Goal: Information Seeking & Learning: Find specific fact

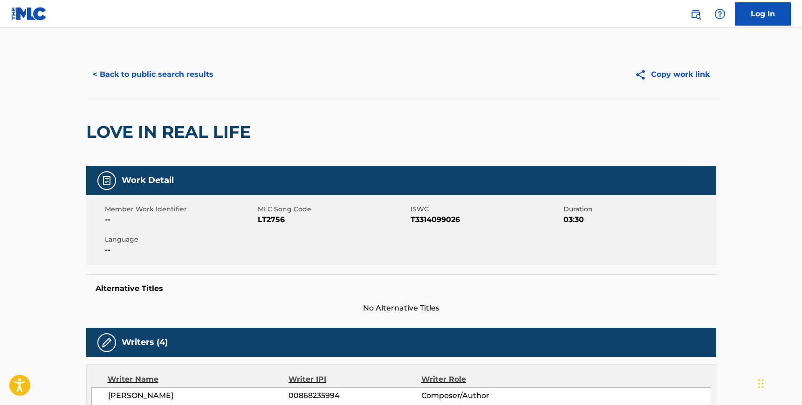
click at [168, 68] on button "< Back to public search results" at bounding box center [153, 74] width 134 height 23
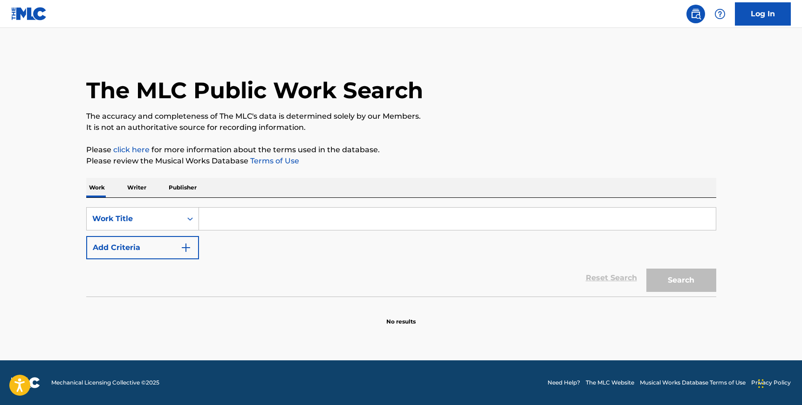
click at [261, 217] on input "Search Form" at bounding box center [457, 219] width 517 height 22
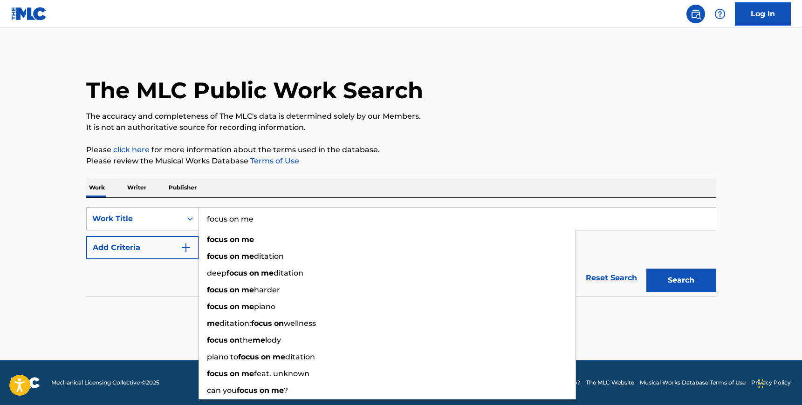
type input "focus on me"
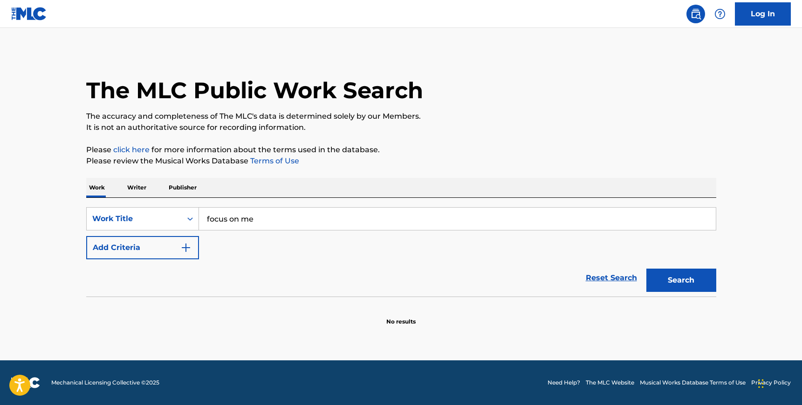
click at [263, 204] on div "SearchWithCriteria1fde2c45-2f37-41c1-9635-8543b7ab78bd Work Title focus on me A…" at bounding box center [401, 247] width 630 height 99
click at [176, 240] on button "Add Criteria" at bounding box center [142, 247] width 113 height 23
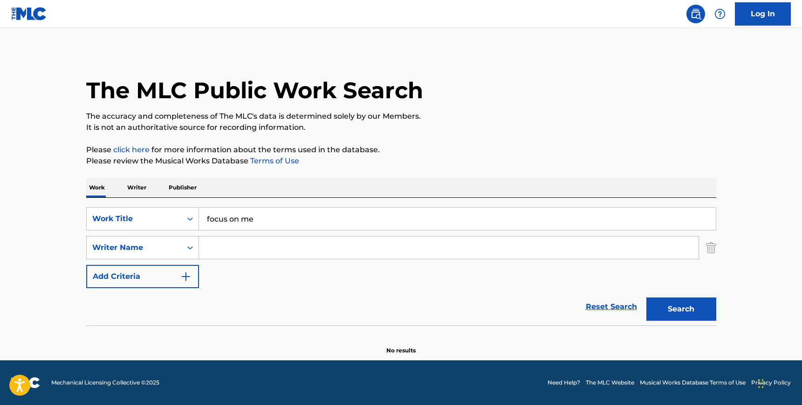
click at [238, 245] on input "Search Form" at bounding box center [448, 248] width 499 height 22
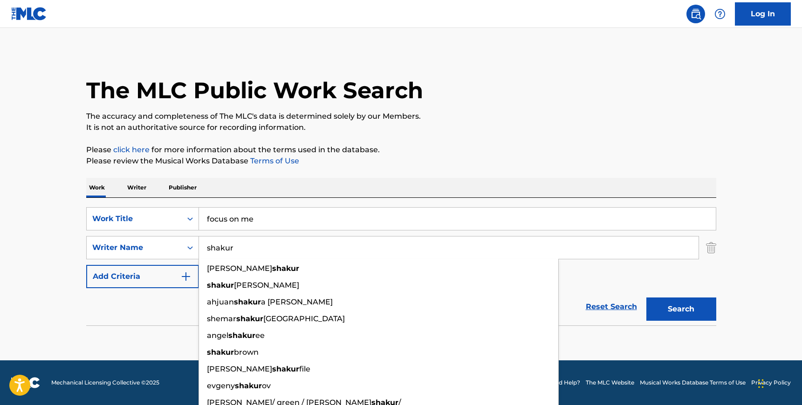
type input "shakur"
click at [672, 311] on button "Search" at bounding box center [681, 309] width 70 height 23
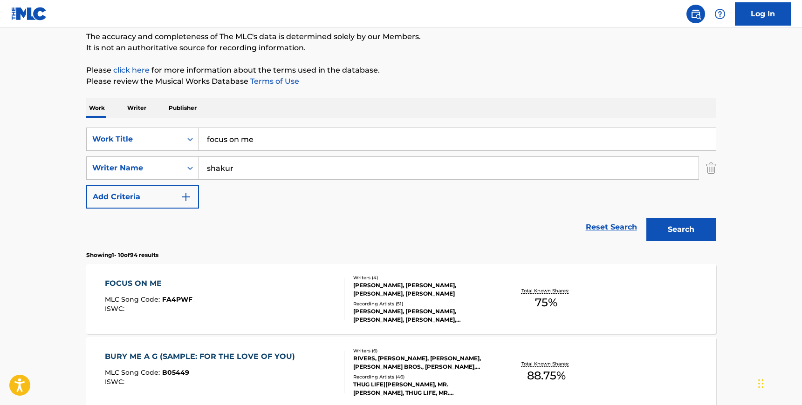
scroll to position [97, 0]
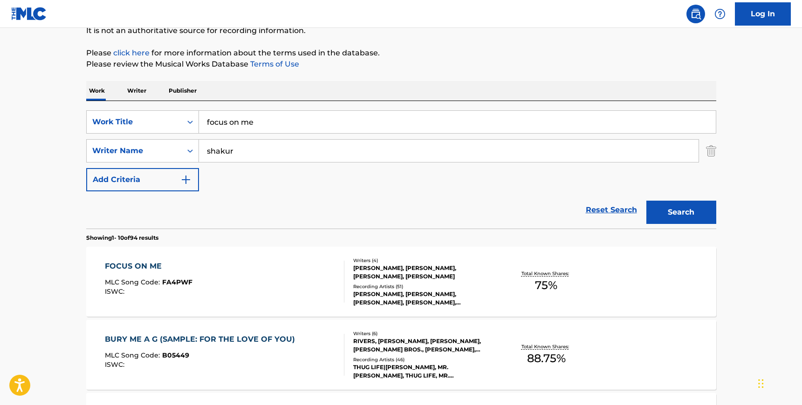
click at [277, 278] on div "FOCUS ON ME MLC Song Code : FA4PWF ISWC :" at bounding box center [224, 282] width 239 height 42
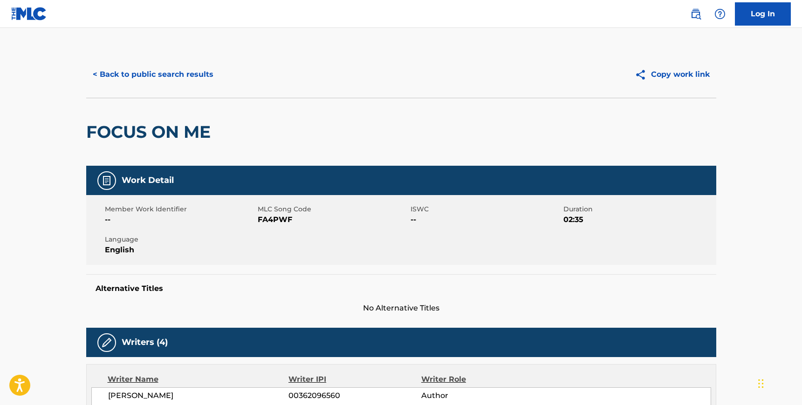
click at [266, 218] on span "FA4PWF" at bounding box center [333, 219] width 150 height 11
copy span "FA4PWF"
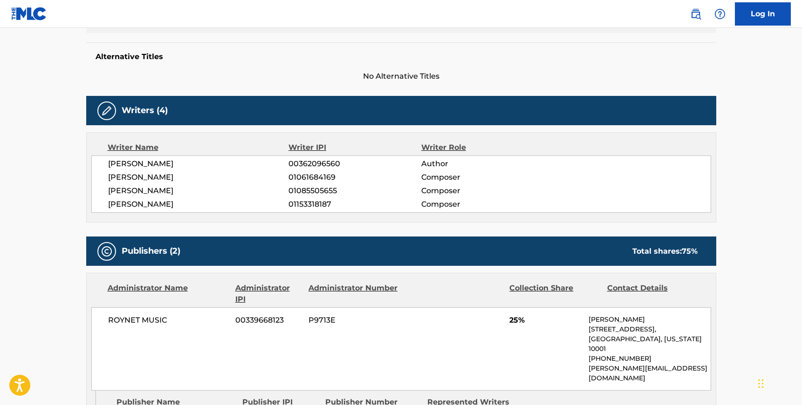
scroll to position [233, 0]
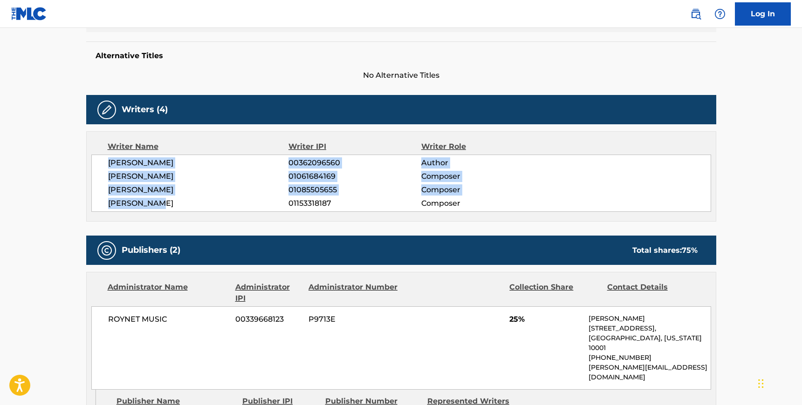
drag, startPoint x: 156, startPoint y: 204, endPoint x: 106, endPoint y: 166, distance: 62.2
click at [106, 166] on div "CHASE ROBERT SHAKUR 00362096560 Author PAUL AGYEI 01061684169 Composer ISAIAH F…" at bounding box center [400, 183] width 619 height 57
copy div "CHASE ROBERT SHAKUR 00362096560 Author PAUL AGYEI 01061684169 Composer ISAIAH F…"
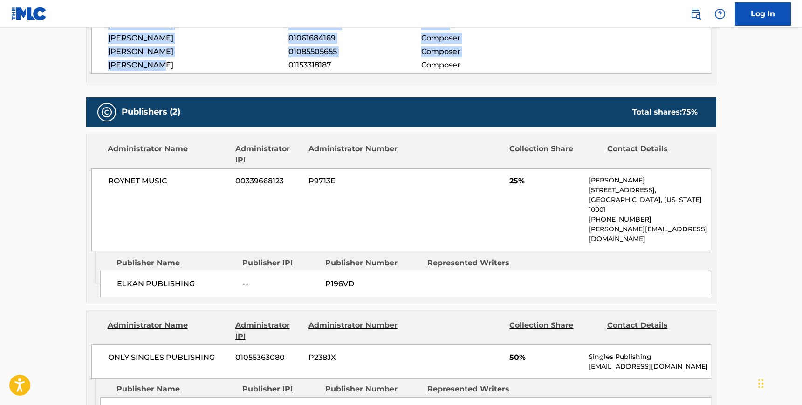
scroll to position [378, 0]
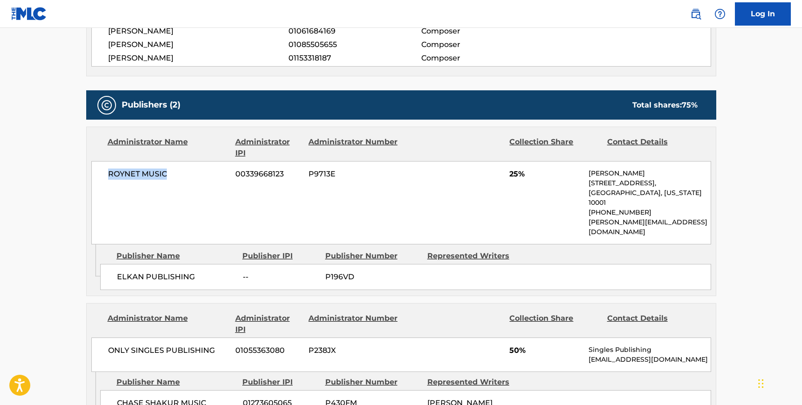
drag, startPoint x: 170, startPoint y: 172, endPoint x: 108, endPoint y: 167, distance: 62.2
click at [108, 167] on div "ROYNET MUSIC 00339668123 P9713E 25% Renato Olivari 224 West 30th Street, Unit 1…" at bounding box center [400, 202] width 619 height 83
copy span "ROYNET MUSIC"
drag, startPoint x: 191, startPoint y: 258, endPoint x: 119, endPoint y: 256, distance: 72.7
click at [119, 272] on span "ELKAN PUBLISHING" at bounding box center [176, 277] width 119 height 11
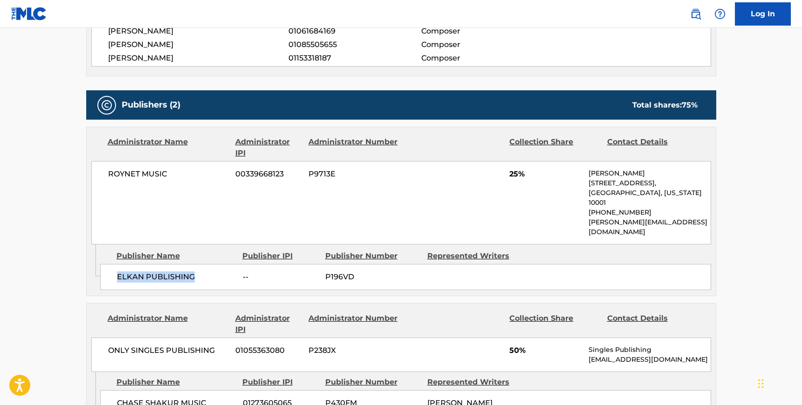
copy span "ELKAN PUBLISHING"
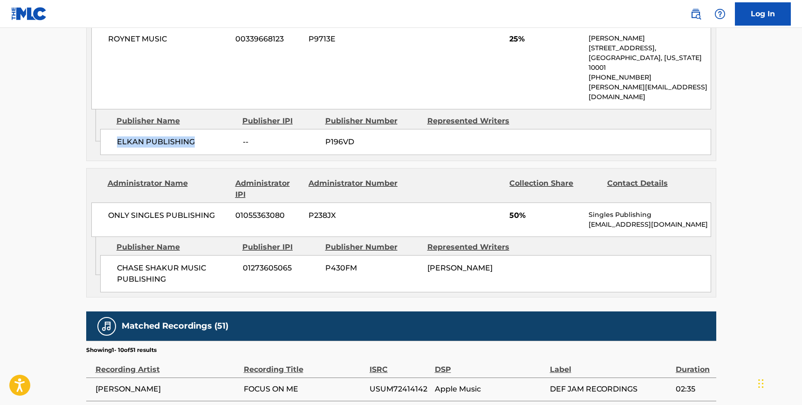
scroll to position [514, 0]
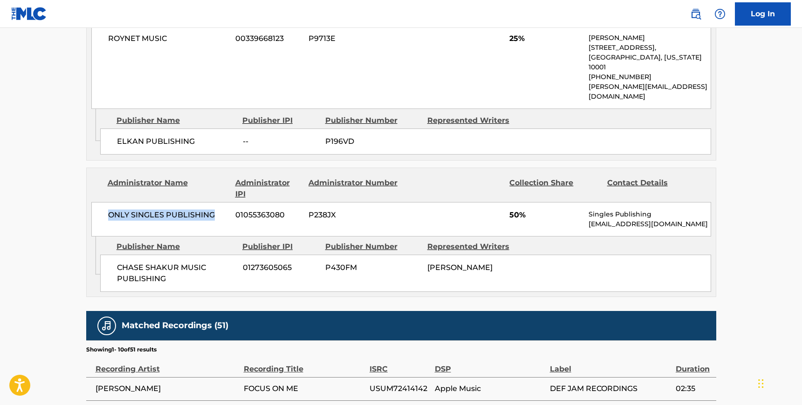
drag, startPoint x: 211, startPoint y: 196, endPoint x: 109, endPoint y: 193, distance: 102.5
click at [109, 210] on span "ONLY SINGLES PUBLISHING" at bounding box center [168, 215] width 121 height 11
copy span "ONLY SINGLES PUBLISHING"
drag, startPoint x: 168, startPoint y: 259, endPoint x: 118, endPoint y: 247, distance: 51.3
click at [118, 262] on span "CHASE SHAKUR MUSIC PUBLISHING" at bounding box center [176, 273] width 119 height 22
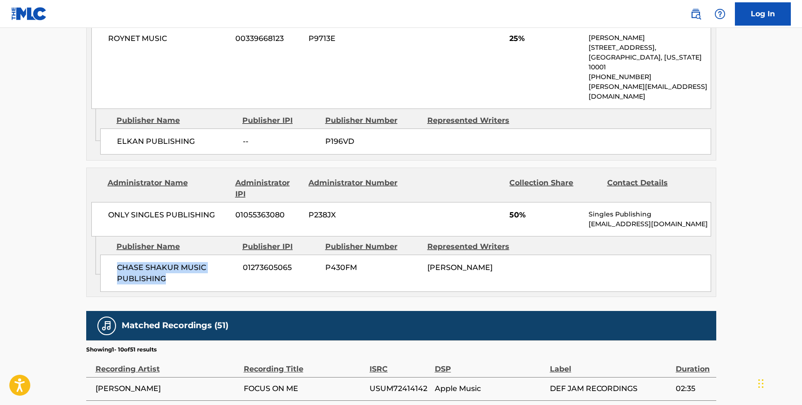
copy span "CHASE SHAKUR MUSIC PUBLISHING"
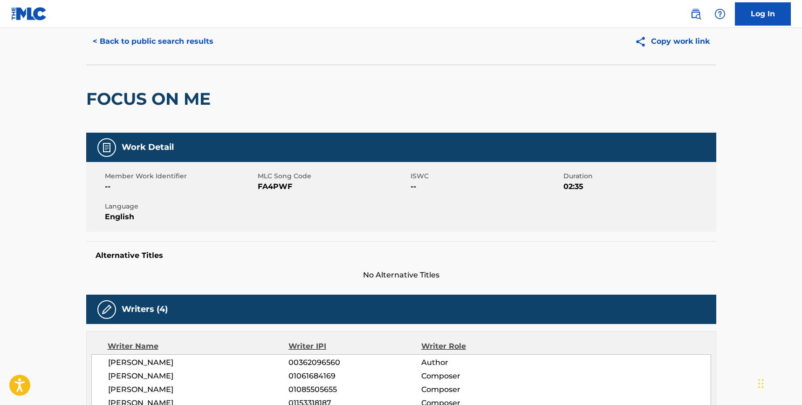
scroll to position [0, 0]
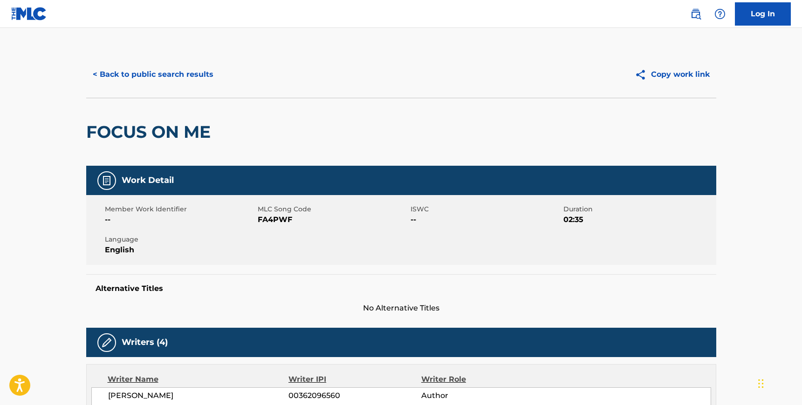
click at [173, 77] on button "< Back to public search results" at bounding box center [153, 74] width 134 height 23
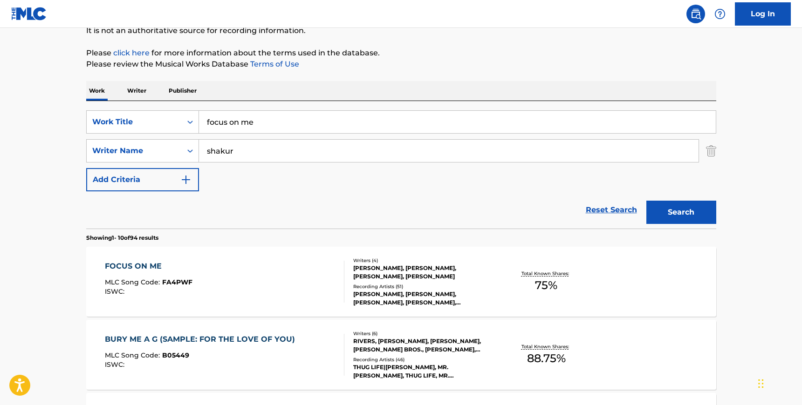
click at [240, 119] on input "focus on me" at bounding box center [457, 122] width 517 height 22
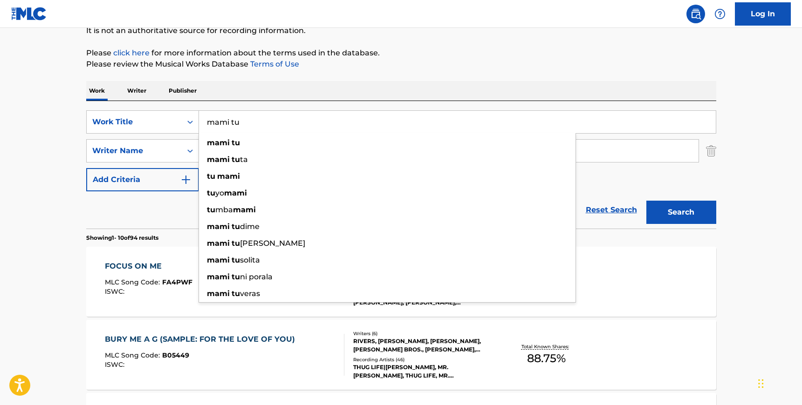
type input "mami tu"
click at [242, 103] on div "SearchWithCriteria1fde2c45-2f37-41c1-9635-8543b7ab78bd Work Title mami tu mami …" at bounding box center [401, 165] width 630 height 128
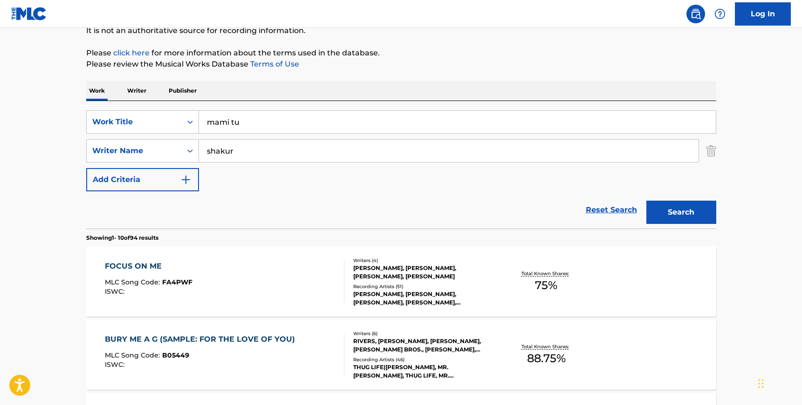
click at [238, 141] on input "shakur" at bounding box center [448, 151] width 499 height 22
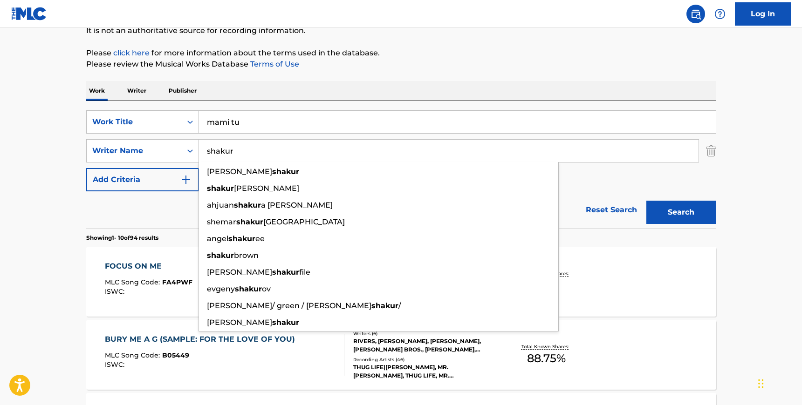
click at [238, 141] on input "shakur" at bounding box center [448, 151] width 499 height 22
paste input "Flores"
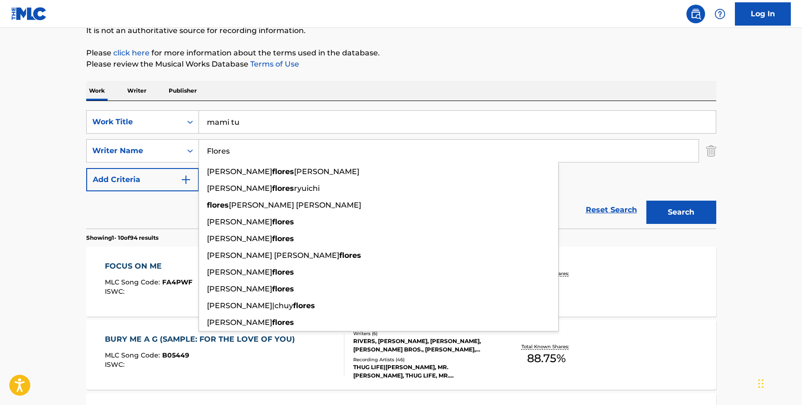
type input "Flores"
click at [686, 196] on div "Search" at bounding box center [678, 209] width 75 height 37
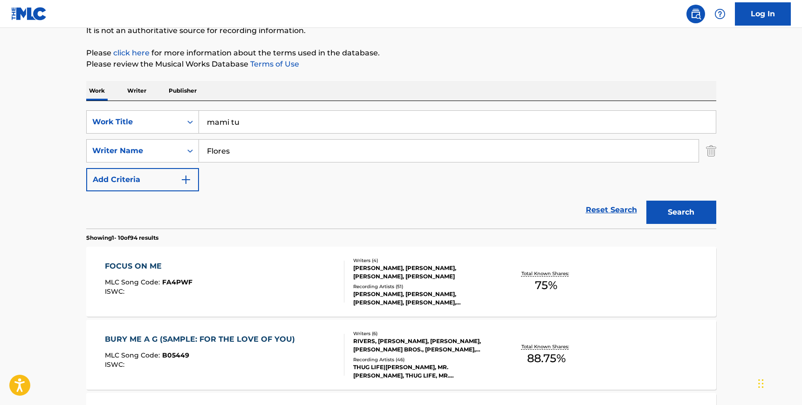
click at [686, 204] on button "Search" at bounding box center [681, 212] width 70 height 23
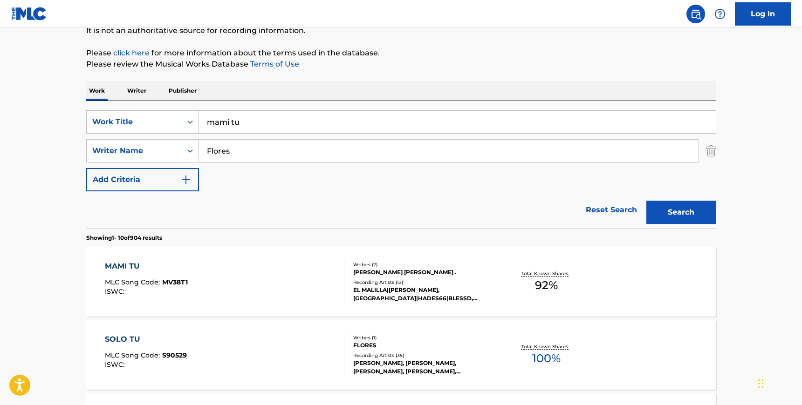
click at [312, 276] on div "MAMI TU MLC Song Code : MV38T1 ISWC :" at bounding box center [224, 282] width 239 height 42
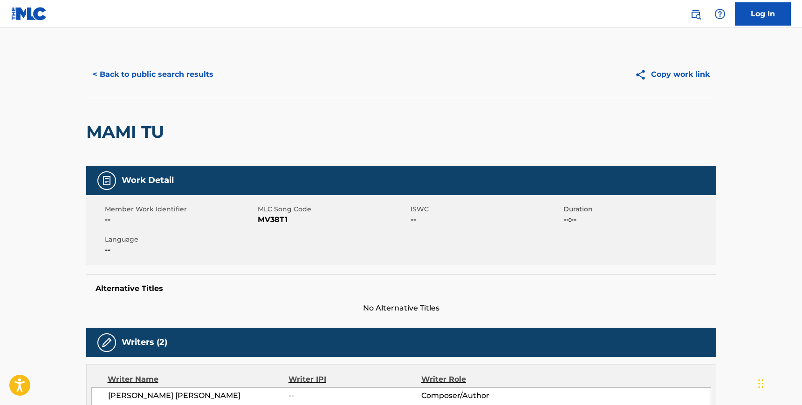
click at [265, 219] on span "MV38T1" at bounding box center [333, 219] width 150 height 11
copy span "MV38T1"
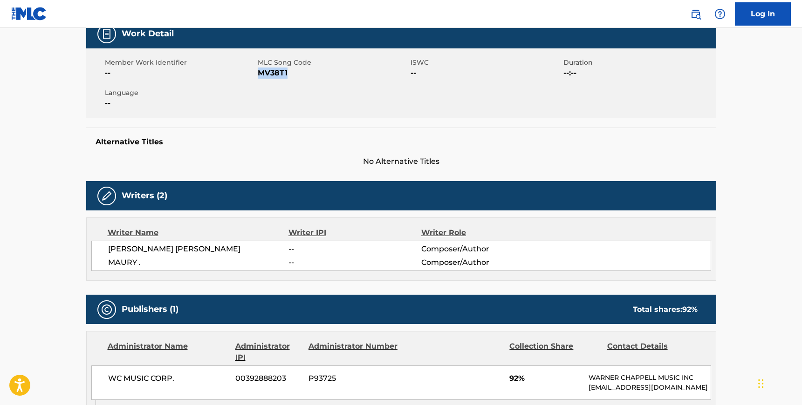
scroll to position [148, 0]
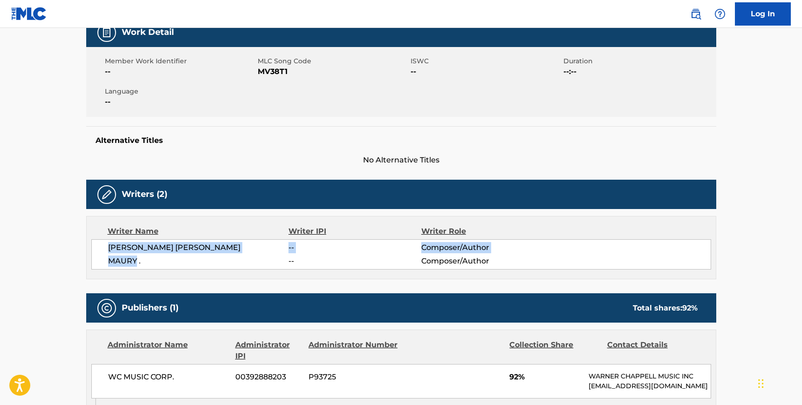
drag, startPoint x: 134, startPoint y: 259, endPoint x: 108, endPoint y: 243, distance: 30.9
click at [108, 243] on div "FERNANDO HERNANDEZ FLORES -- Composer/Author MAURY . -- Composer/Author" at bounding box center [400, 254] width 619 height 30
copy div "FERNANDO HERNANDEZ FLORES -- Composer/Author MAURY"
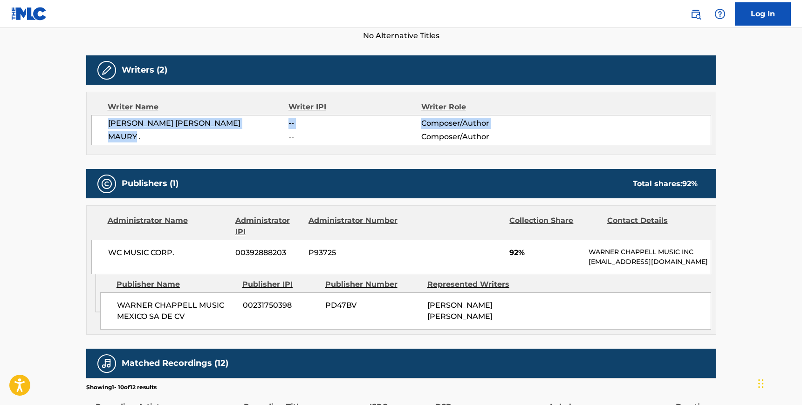
scroll to position [277, 0]
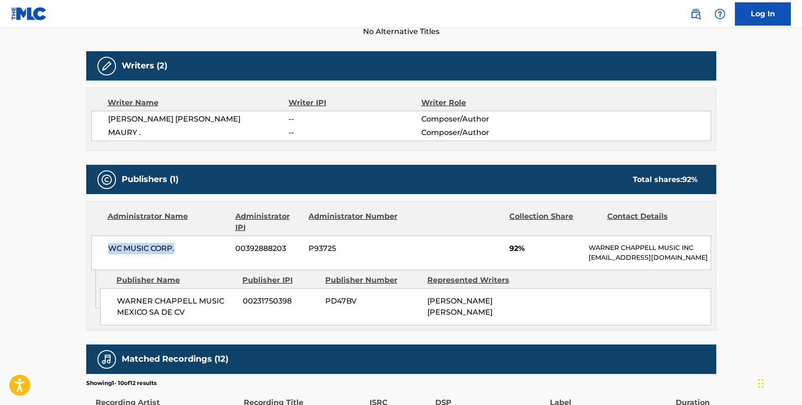
drag, startPoint x: 178, startPoint y: 251, endPoint x: 102, endPoint y: 249, distance: 76.4
click at [102, 249] on div "WC MUSIC CORP. 00392888203 P93725 92% WARNER CHAPPELL MUSIC INC MLC_Inquiries@w…" at bounding box center [400, 253] width 619 height 34
copy span "WC MUSIC CORP."
drag, startPoint x: 189, startPoint y: 314, endPoint x: 116, endPoint y: 300, distance: 74.9
click at [116, 300] on div "WARNER CHAPPELL MUSIC MEXICO SA DE CV 00231750398 PD47BV FERNANDO HERNANDEZ FLO…" at bounding box center [405, 306] width 611 height 37
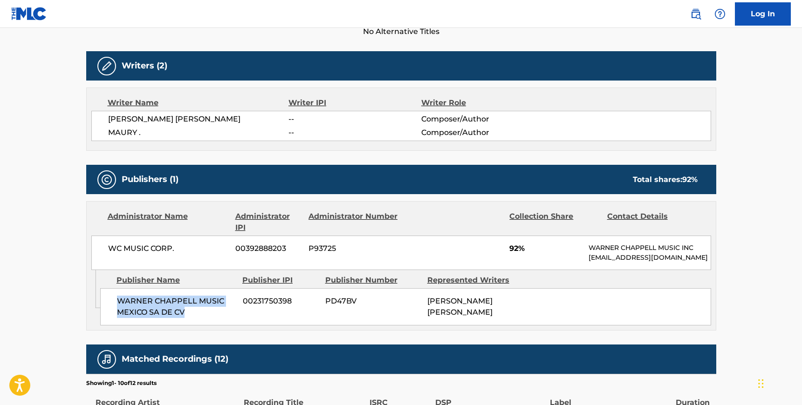
copy span "WARNER CHAPPELL MUSIC MEXICO SA DE CV"
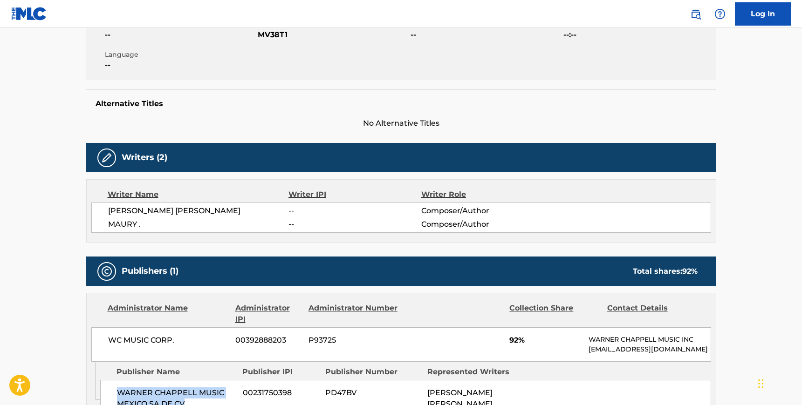
scroll to position [0, 0]
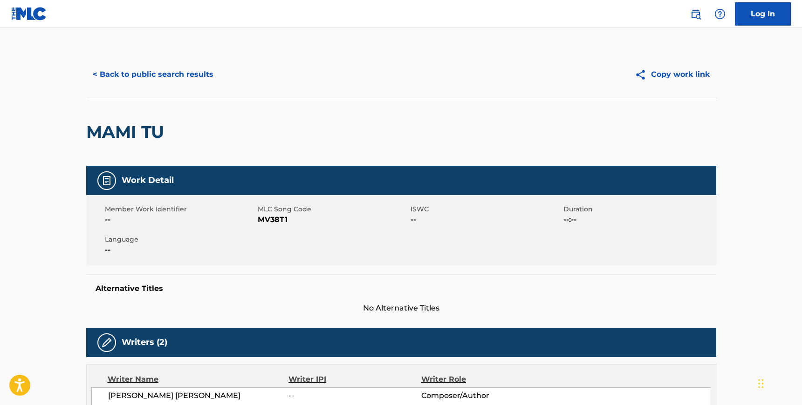
click at [115, 73] on button "< Back to public search results" at bounding box center [153, 74] width 134 height 23
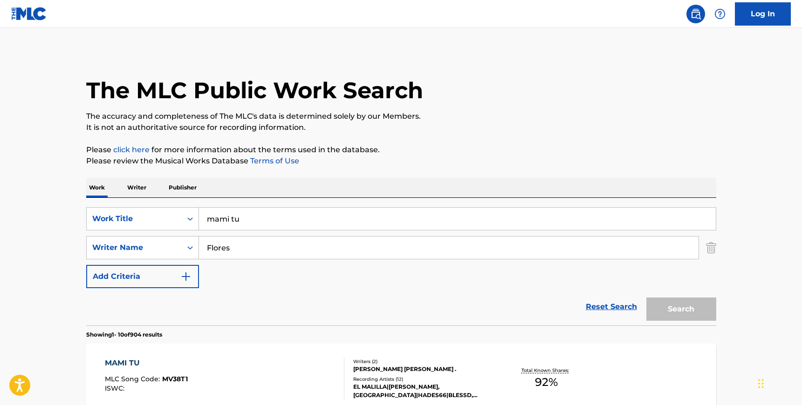
scroll to position [96, 0]
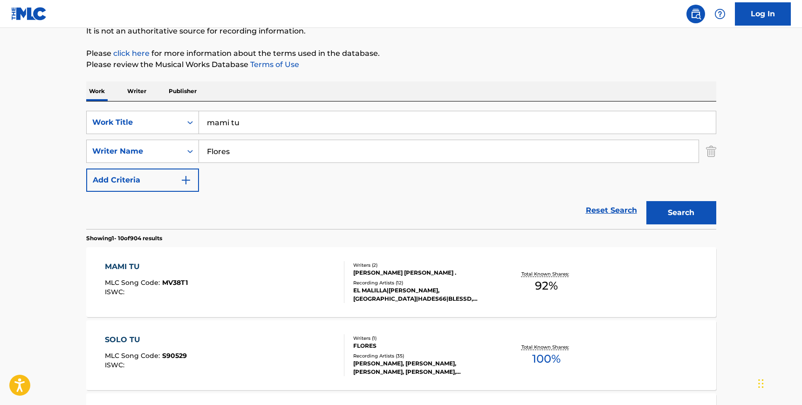
click at [277, 123] on input "mami tu" at bounding box center [457, 122] width 517 height 22
type input "woman is king"
click at [277, 108] on div "SearchWithCriteria1fde2c45-2f37-41c1-9635-8543b7ab78bd Work Title woman is king…" at bounding box center [401, 166] width 630 height 128
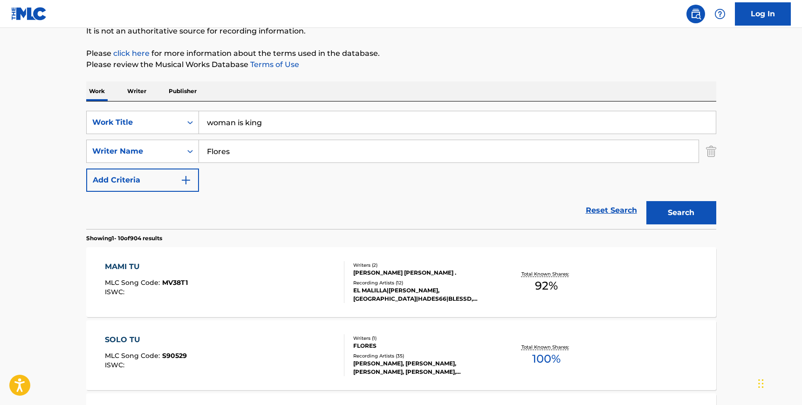
click at [245, 147] on input "Flores" at bounding box center [448, 151] width 499 height 22
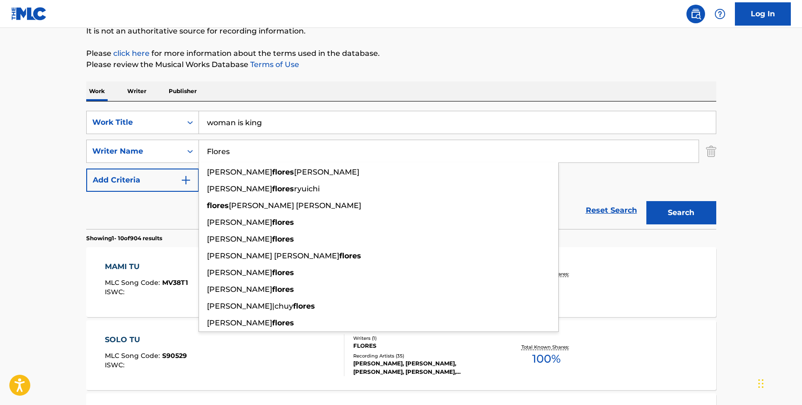
paste input "McLaughlin"
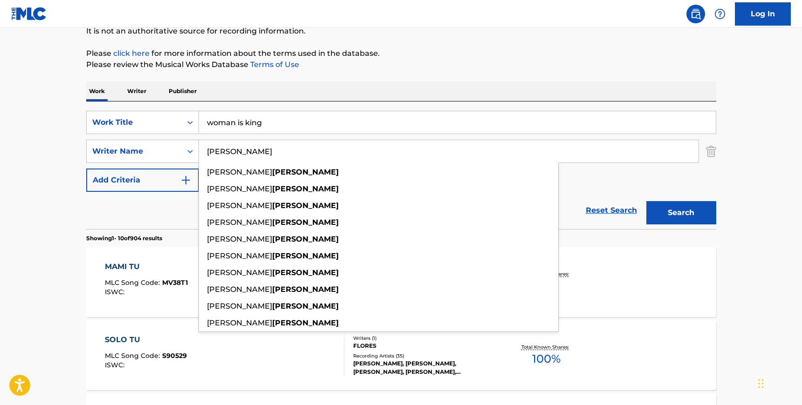
type input "McLaughlin"
click at [677, 214] on button "Search" at bounding box center [681, 212] width 70 height 23
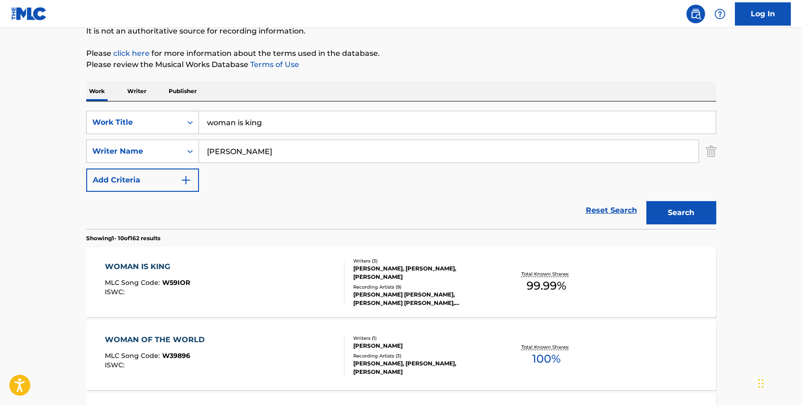
click at [276, 283] on div "WOMAN IS KING MLC Song Code : W59IOR ISWC :" at bounding box center [224, 282] width 239 height 42
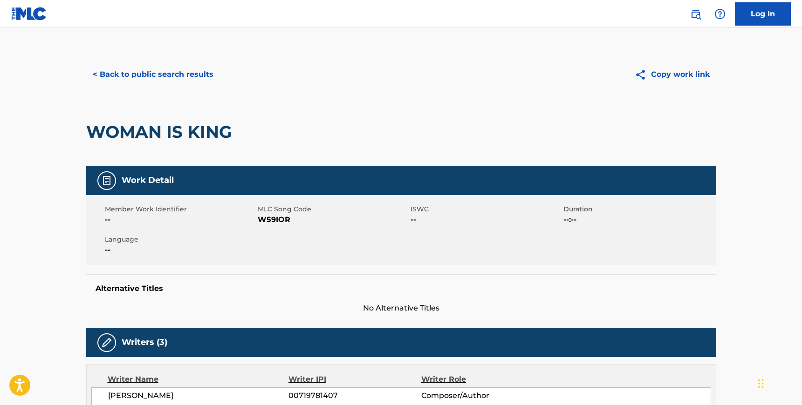
click at [280, 219] on span "W59IOR" at bounding box center [333, 219] width 150 height 11
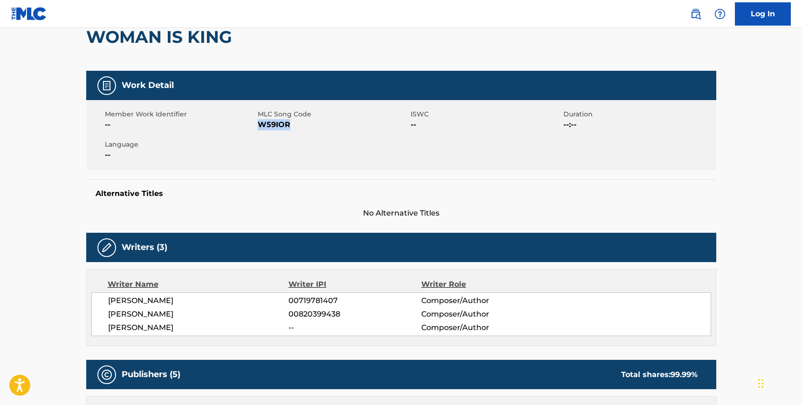
scroll to position [105, 0]
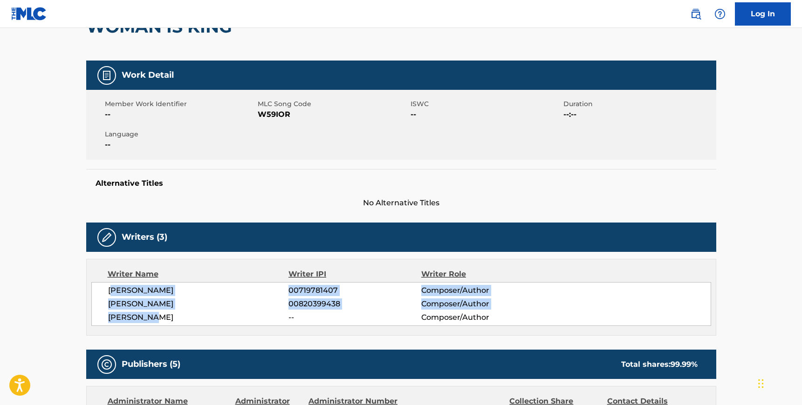
drag, startPoint x: 110, startPoint y: 290, endPoint x: 152, endPoint y: 313, distance: 48.6
click at [152, 313] on div "SARAH GRACE MCLAUGHLIN 00719781407 Composer/Author MADISON YANOFSKY 00820399438…" at bounding box center [400, 304] width 619 height 44
drag, startPoint x: 108, startPoint y: 291, endPoint x: 159, endPoint y: 319, distance: 58.8
click at [159, 319] on div "SARAH GRACE MCLAUGHLIN 00719781407 Composer/Author MADISON YANOFSKY 00820399438…" at bounding box center [400, 304] width 619 height 44
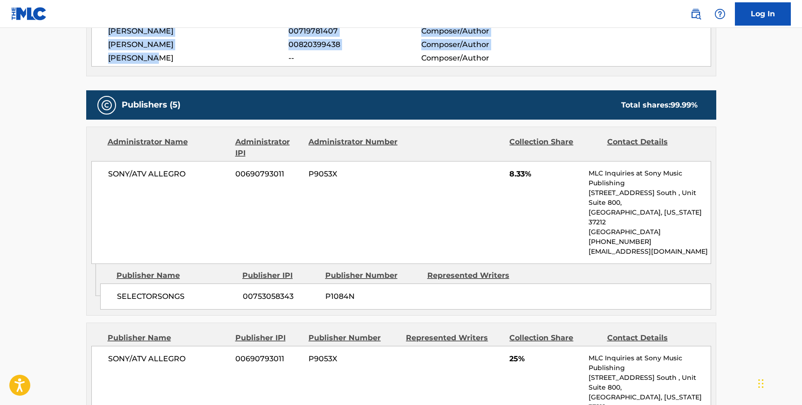
scroll to position [369, 0]
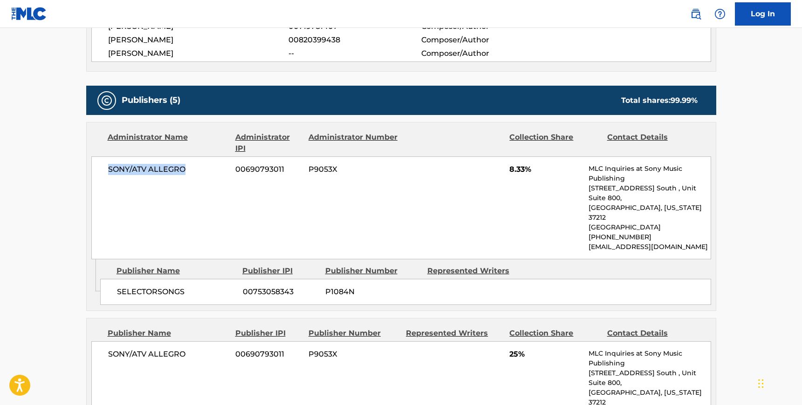
drag, startPoint x: 187, startPoint y: 170, endPoint x: 109, endPoint y: 170, distance: 77.8
click at [109, 170] on span "SONY/ATV ALLEGRO" at bounding box center [168, 169] width 121 height 11
drag, startPoint x: 187, startPoint y: 269, endPoint x: 118, endPoint y: 268, distance: 68.9
click at [118, 286] on span "SELECTORSONGS" at bounding box center [176, 291] width 119 height 11
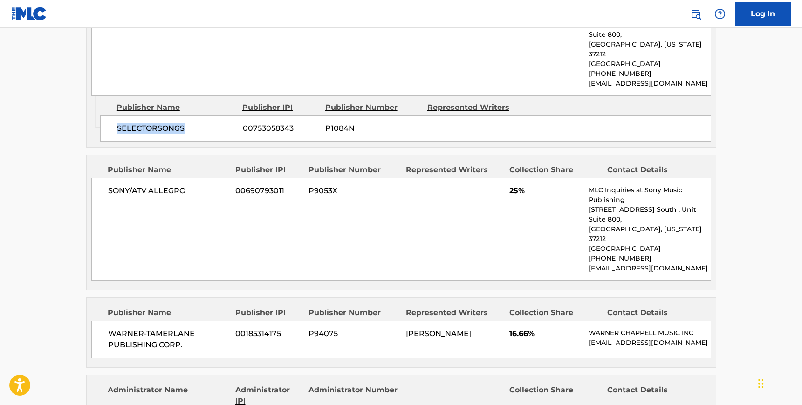
scroll to position [543, 0]
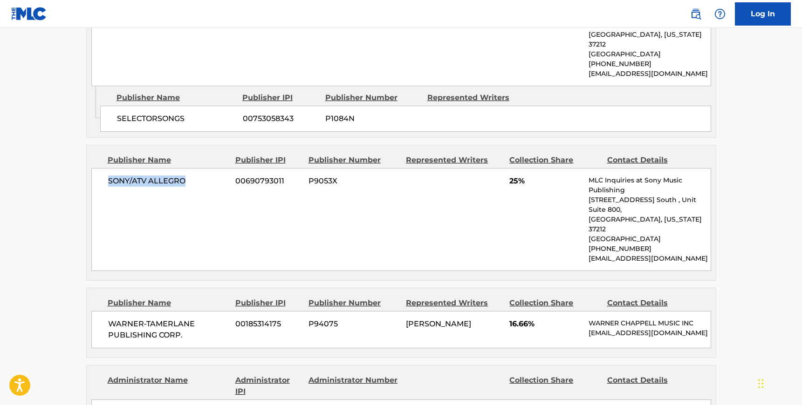
drag, startPoint x: 183, startPoint y: 160, endPoint x: 90, endPoint y: 165, distance: 93.3
click at [89, 165] on div "Publisher Name Publisher IPI Publisher Number Represented Writers Collection Sh…" at bounding box center [401, 212] width 629 height 135
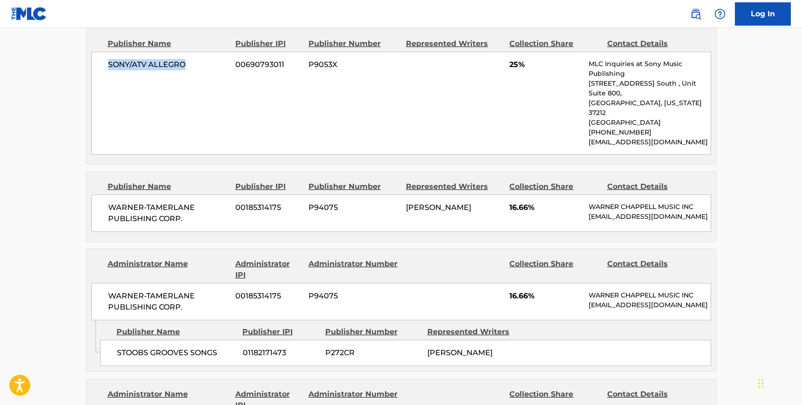
scroll to position [676, 0]
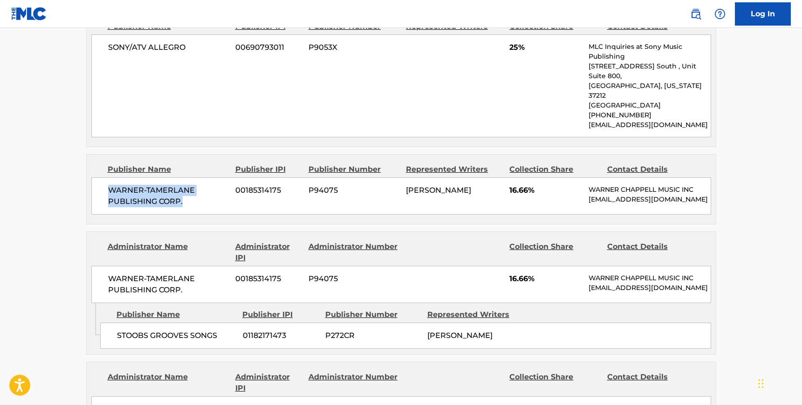
drag, startPoint x: 185, startPoint y: 163, endPoint x: 108, endPoint y: 150, distance: 78.4
click at [108, 185] on span "WARNER-TAMERLANE PUBLISHING CORP." at bounding box center [168, 196] width 121 height 22
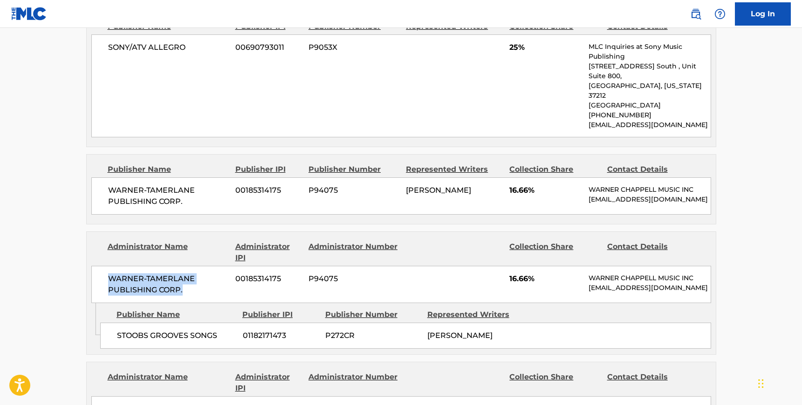
drag, startPoint x: 183, startPoint y: 249, endPoint x: 102, endPoint y: 238, distance: 81.2
click at [102, 266] on div "WARNER-TAMERLANE PUBLISHING CORP. 00185314175 P94075 16.66% WARNER CHAPPELL MUS…" at bounding box center [400, 284] width 619 height 37
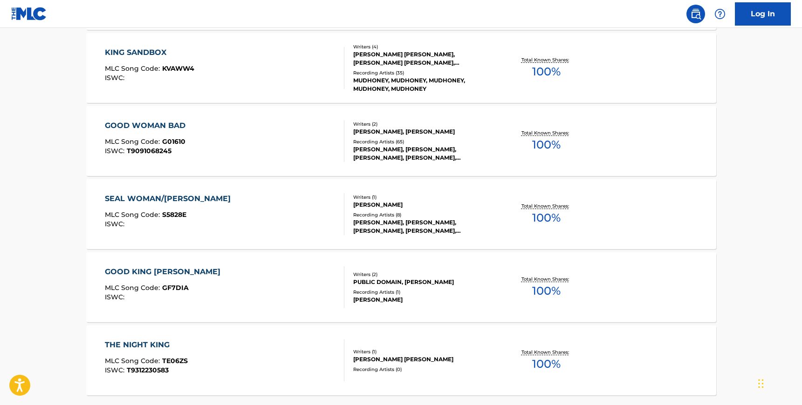
scroll to position [96, 0]
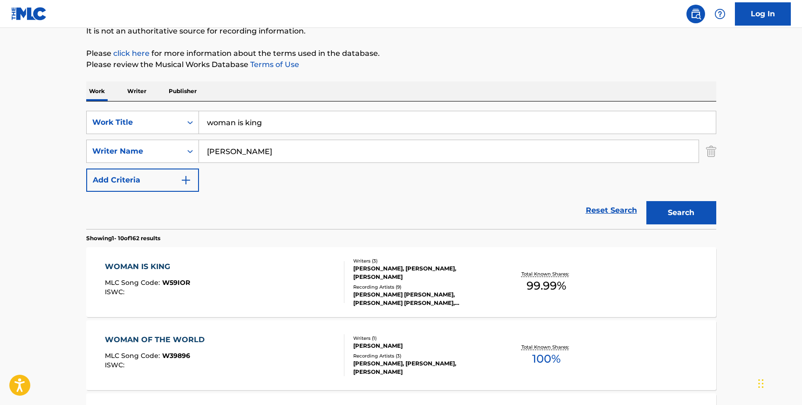
click at [241, 272] on div "WOMAN IS KING MLC Song Code : W59IOR ISWC :" at bounding box center [224, 282] width 239 height 42
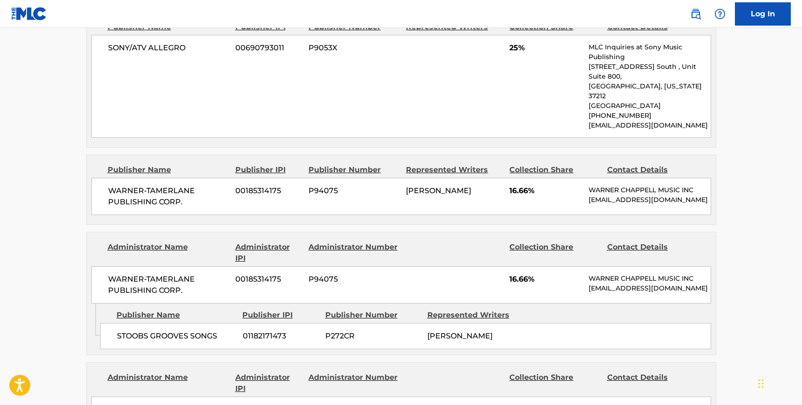
scroll to position [686, 0]
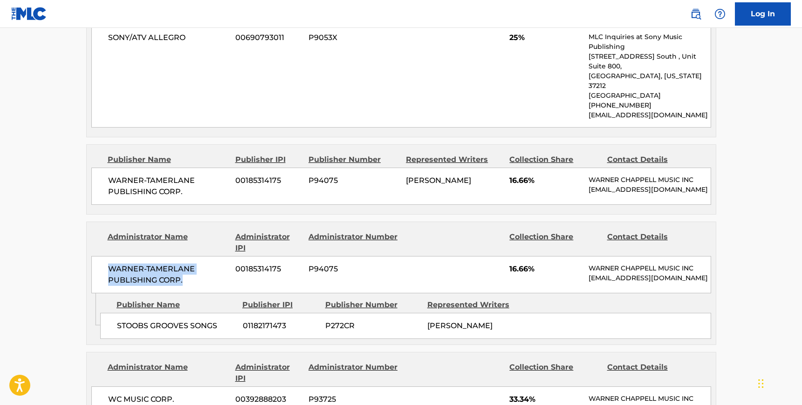
drag, startPoint x: 184, startPoint y: 239, endPoint x: 107, endPoint y: 227, distance: 77.8
click at [107, 256] on div "WARNER-TAMERLANE PUBLISHING CORP. 00185314175 P94075 16.66% WARNER CHAPPELL MUS…" at bounding box center [400, 274] width 619 height 37
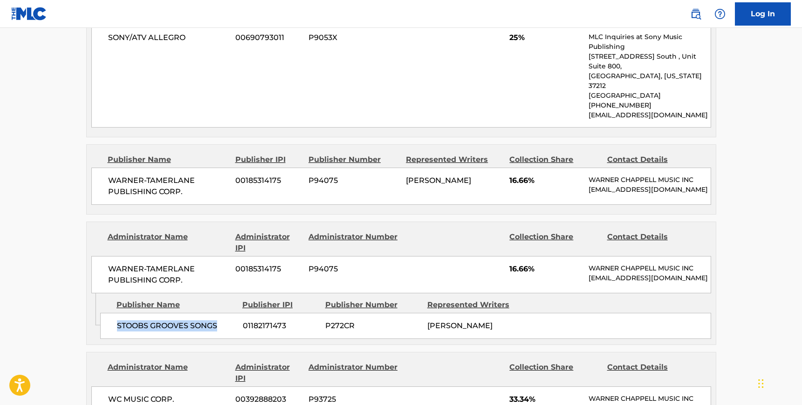
drag, startPoint x: 220, startPoint y: 287, endPoint x: 118, endPoint y: 284, distance: 102.0
click at [118, 320] on span "STOOBS GROOVES SONGS" at bounding box center [176, 325] width 119 height 11
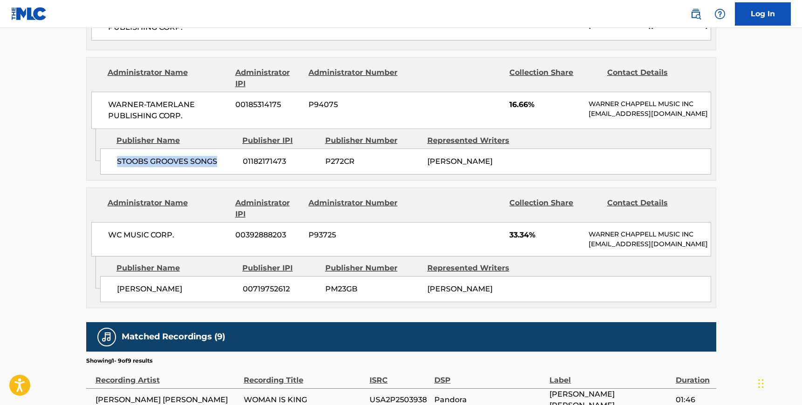
scroll to position [854, 0]
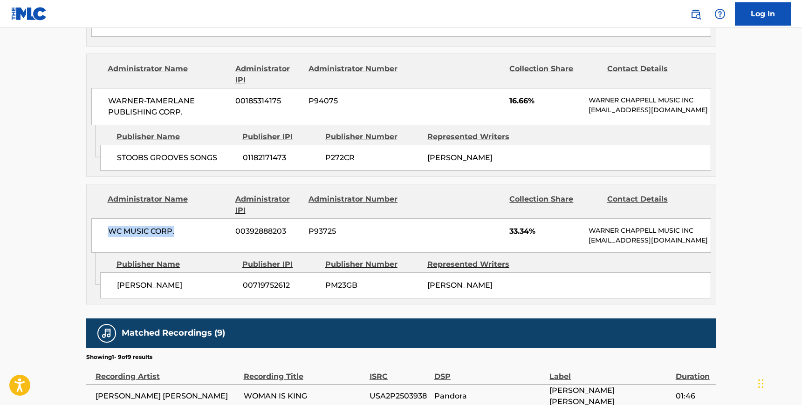
drag, startPoint x: 176, startPoint y: 190, endPoint x: 105, endPoint y: 190, distance: 70.3
click at [105, 218] on div "WC MUSIC CORP. 00392888203 P93725 33.34% WARNER CHAPPELL MUSIC INC MLC_Inquirie…" at bounding box center [400, 235] width 619 height 34
drag, startPoint x: 190, startPoint y: 241, endPoint x: 114, endPoint y: 241, distance: 76.4
click at [114, 272] on div "GLASGOW MORAN 00719752612 PM23GB SARAH GRACE MCLAUGHLIN" at bounding box center [405, 285] width 611 height 26
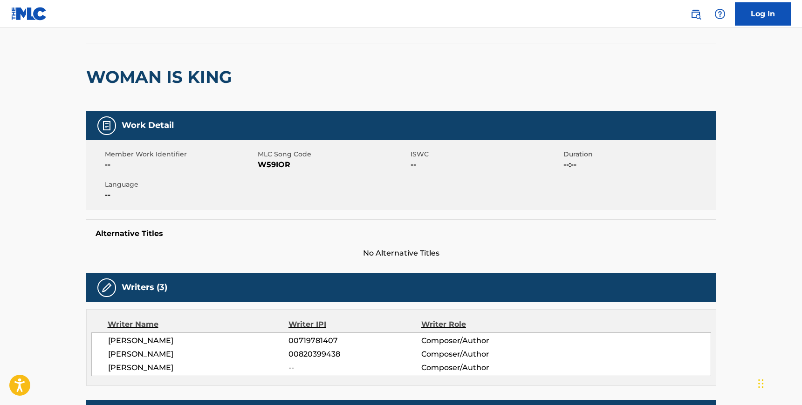
scroll to position [0, 0]
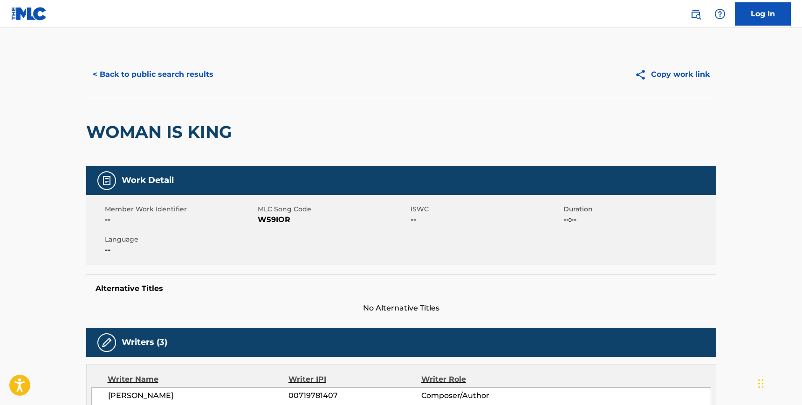
click at [142, 71] on button "< Back to public search results" at bounding box center [153, 74] width 134 height 23
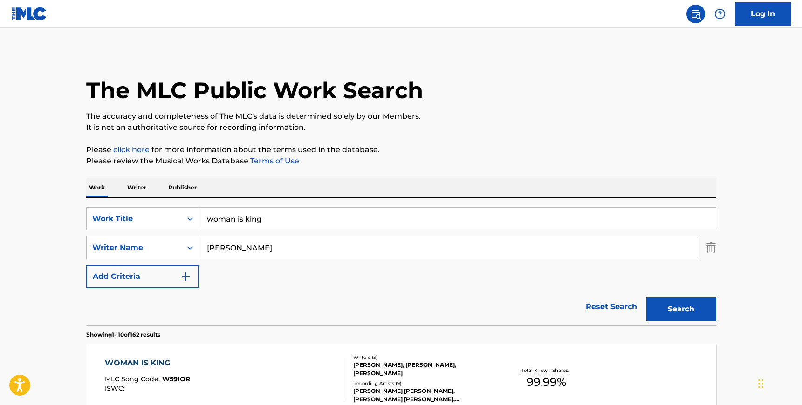
scroll to position [96, 0]
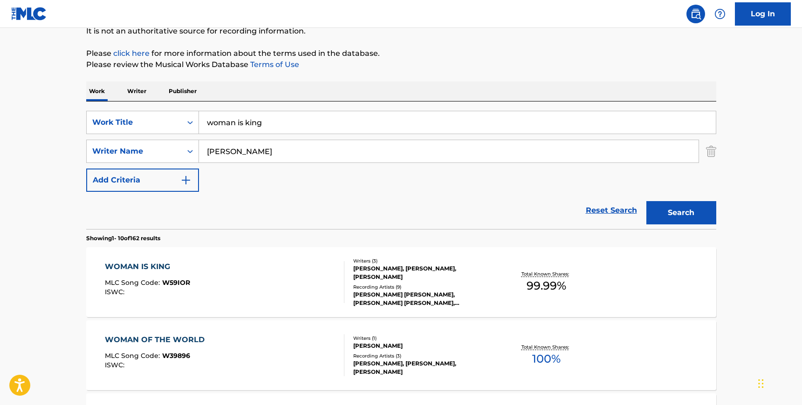
click at [265, 123] on input "woman is king" at bounding box center [457, 122] width 517 height 22
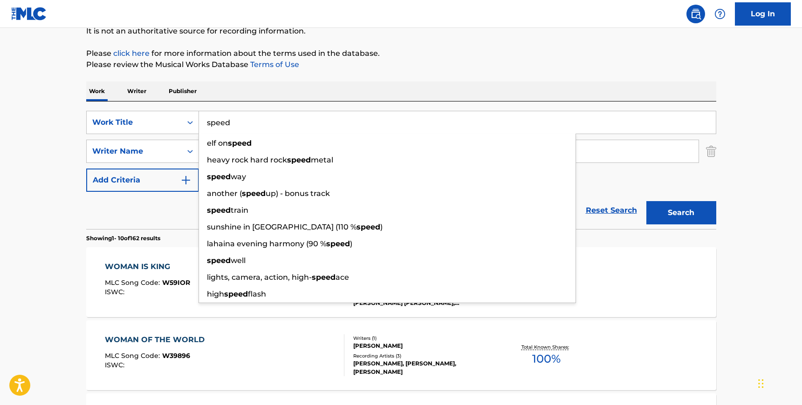
type input "speed"
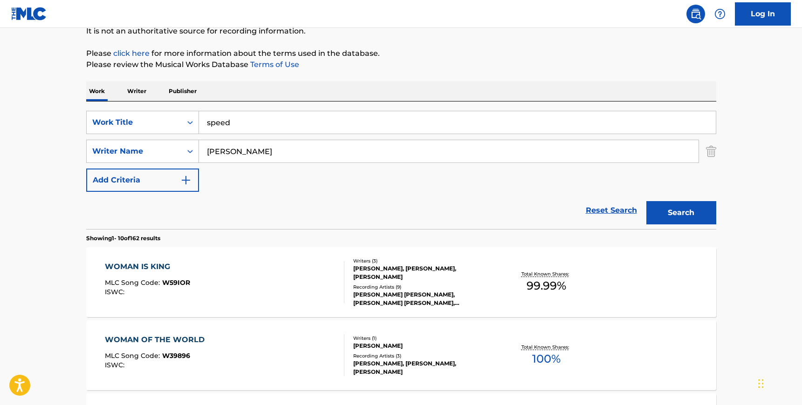
click at [279, 105] on div "SearchWithCriteria1fde2c45-2f37-41c1-9635-8543b7ab78bd Work Title speed SearchW…" at bounding box center [401, 166] width 630 height 128
click at [255, 146] on input "McLaughlin" at bounding box center [448, 151] width 499 height 22
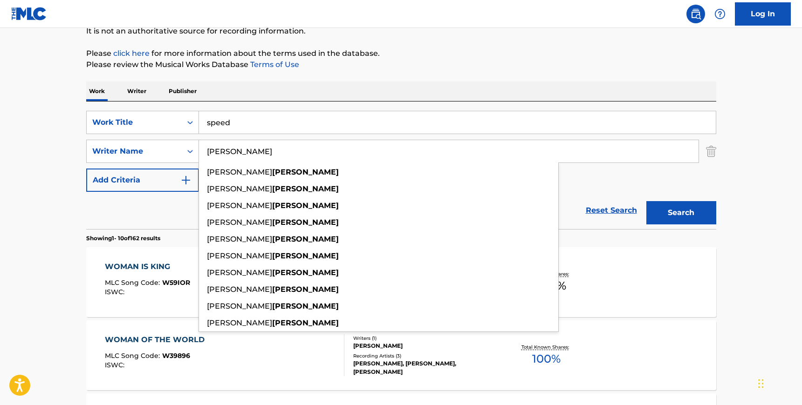
click at [255, 146] on input "McLaughlin" at bounding box center [448, 151] width 499 height 22
paste input "Anderso"
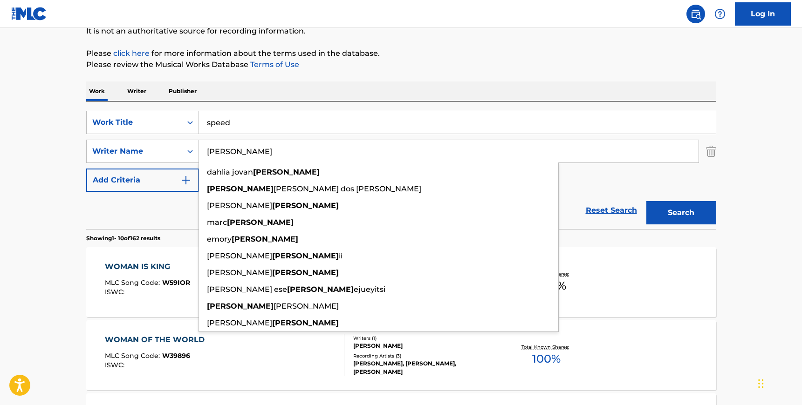
type input "Anderson"
click at [686, 170] on div "SearchWithCriteria1fde2c45-2f37-41c1-9635-8543b7ab78bd Work Title speed SearchW…" at bounding box center [401, 151] width 630 height 81
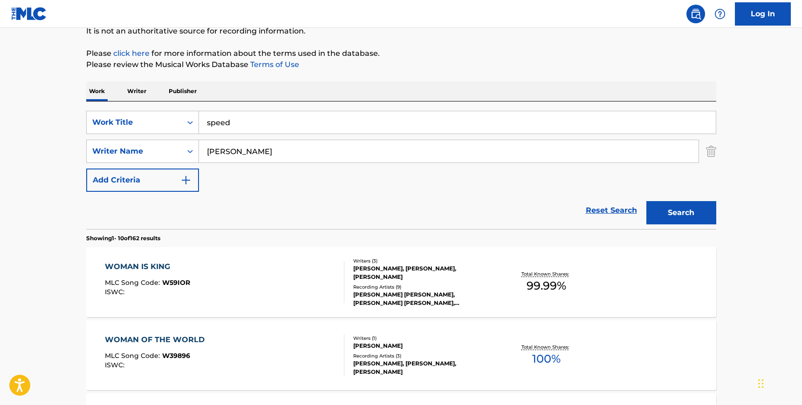
click at [688, 207] on button "Search" at bounding box center [681, 212] width 70 height 23
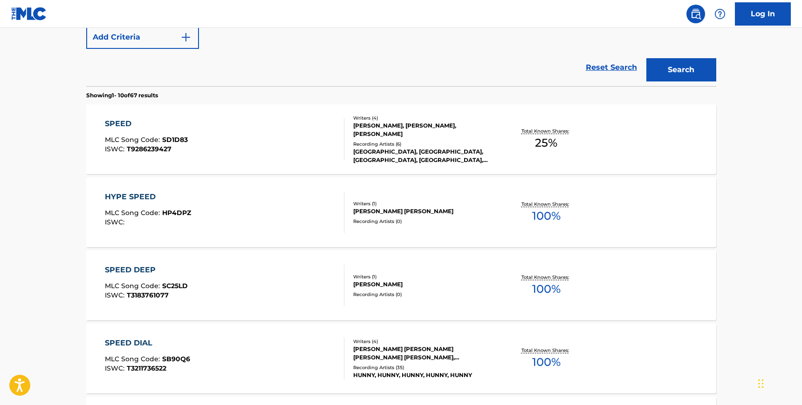
scroll to position [239, 0]
